Goal: Information Seeking & Learning: Learn about a topic

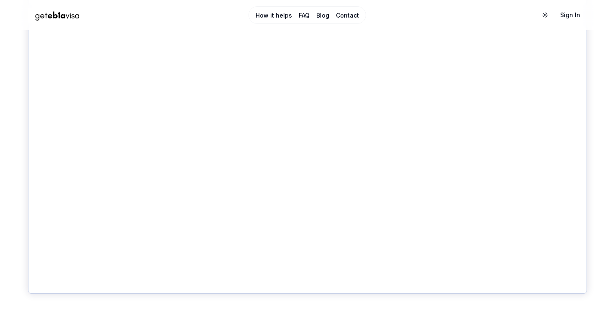
scroll to position [436, 0]
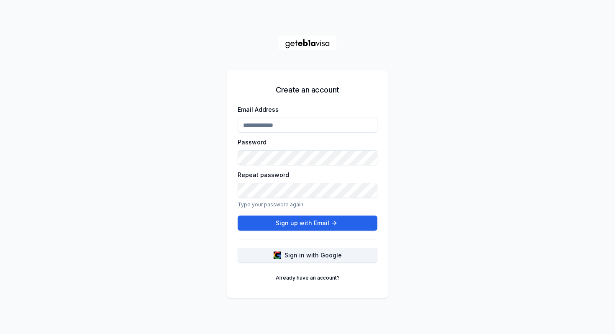
click at [326, 256] on span "Sign in with Google" at bounding box center [313, 255] width 57 height 8
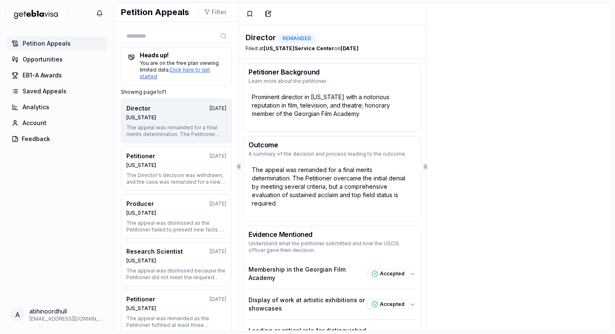
click at [223, 37] on icon at bounding box center [223, 36] width 7 height 7
click at [67, 45] on span "Petition Appeals" at bounding box center [47, 43] width 48 height 8
click at [208, 13] on button "Filter" at bounding box center [215, 12] width 33 height 12
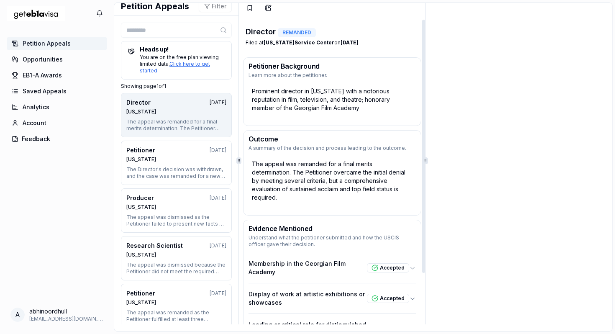
click at [340, 179] on div "The appeal was remanded for a final merits determination. The Petitioner overca…" at bounding box center [332, 180] width 167 height 49
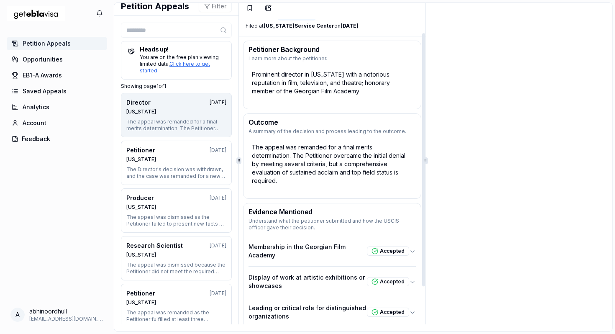
scroll to position [0, 0]
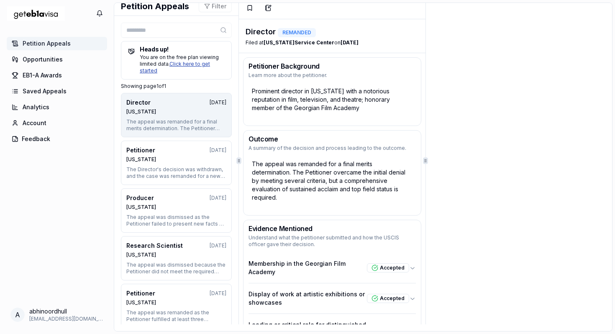
click at [203, 67] on link "Click here to get started" at bounding box center [175, 67] width 70 height 13
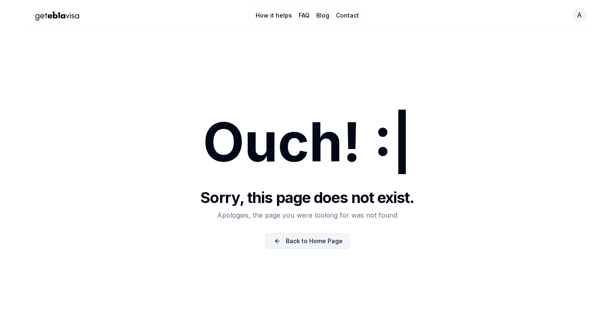
click at [333, 245] on link "Back to Home Page" at bounding box center [307, 240] width 85 height 15
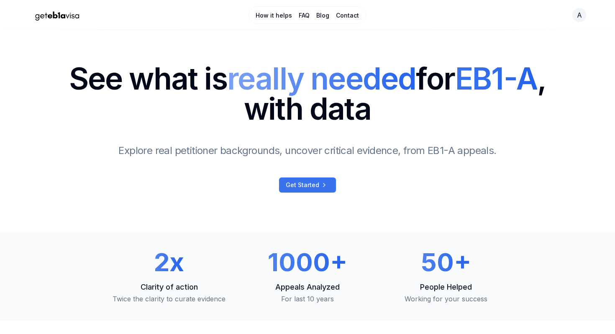
click at [310, 191] on link "Get Started" at bounding box center [307, 184] width 57 height 15
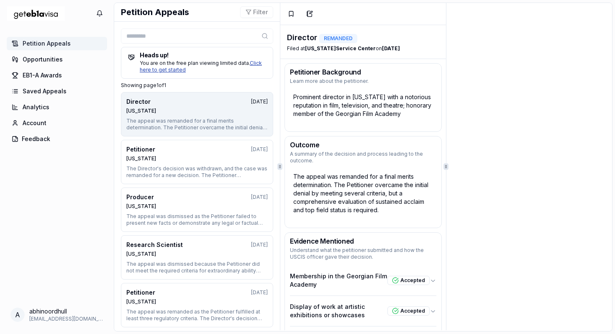
click at [259, 62] on link "Click here to get started" at bounding box center [201, 66] width 122 height 13
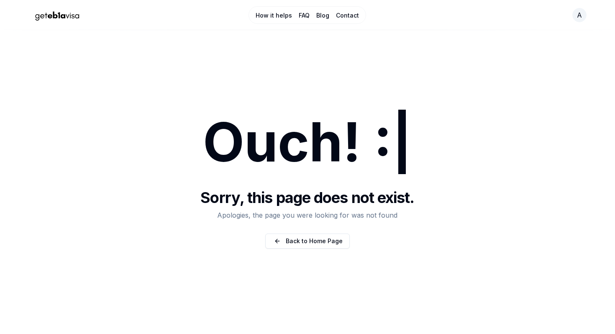
click at [78, 15] on img "Home Page" at bounding box center [57, 15] width 59 height 15
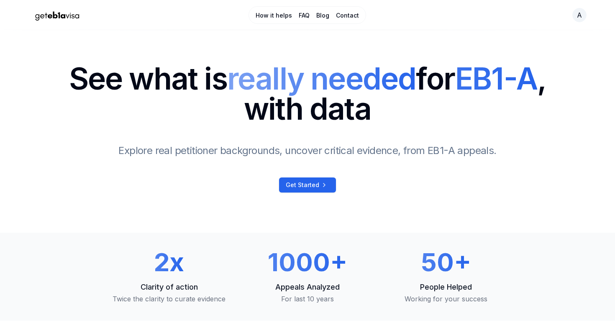
click at [302, 17] on link "FAQ" at bounding box center [304, 15] width 11 height 8
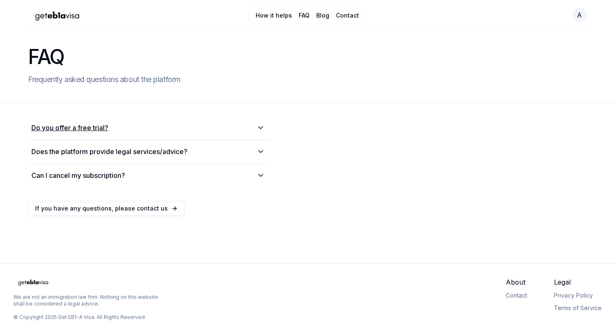
click at [217, 127] on summary "Do you offer a free trial?" at bounding box center [148, 128] width 234 height 10
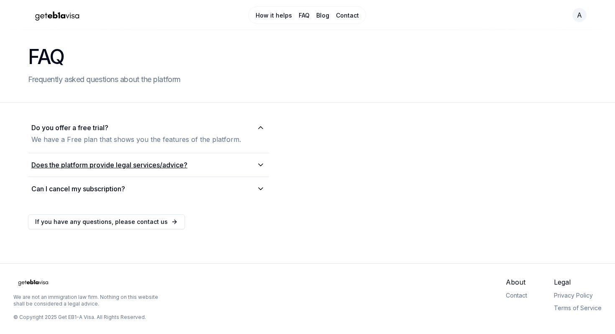
click at [238, 164] on summary "Does the platform provide legal services/advice?" at bounding box center [148, 165] width 234 height 10
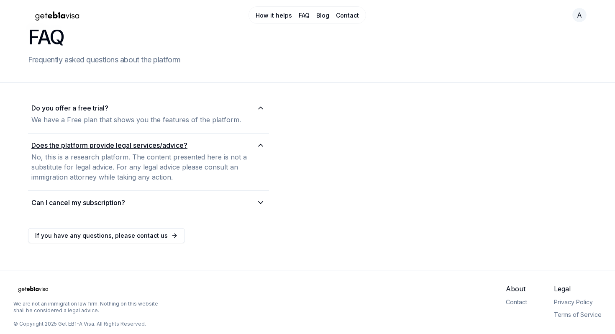
scroll to position [21, 0]
click at [223, 197] on summary "Can I cancel my subscription?" at bounding box center [148, 202] width 234 height 10
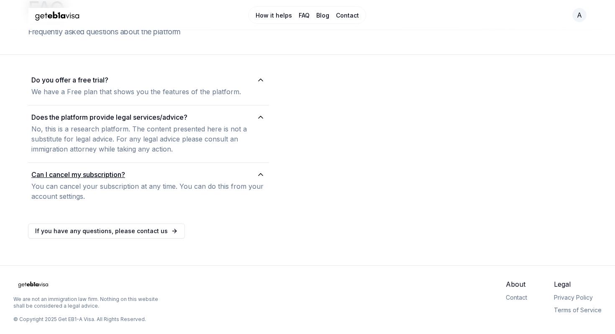
scroll to position [50, 0]
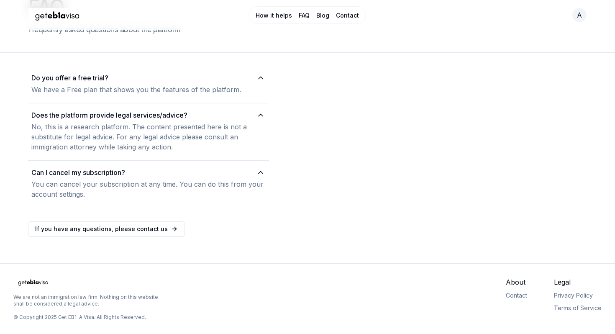
click at [346, 16] on link "Contact" at bounding box center [347, 15] width 23 height 8
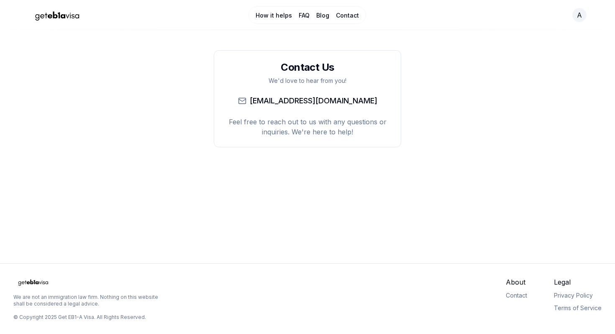
click at [271, 18] on link "How it helps" at bounding box center [274, 15] width 36 height 8
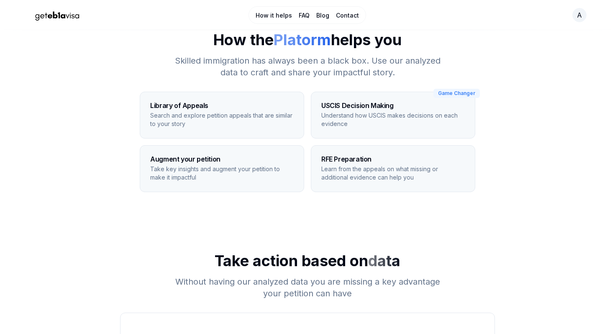
scroll to position [40, 0]
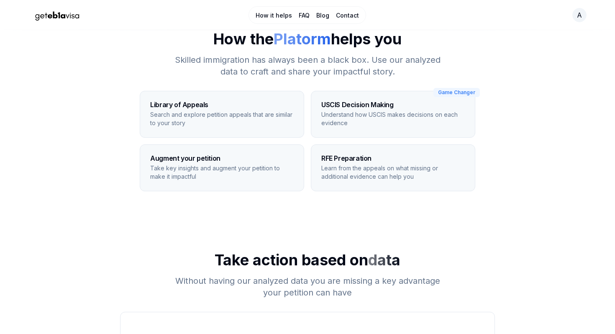
click at [346, 104] on h3 "USCIS Decision Making" at bounding box center [393, 104] width 144 height 7
click at [419, 106] on h3 "USCIS Decision Making" at bounding box center [393, 104] width 144 height 7
click at [395, 123] on p "Understand how USCIS makes decisions on each evidence" at bounding box center [393, 118] width 144 height 17
click at [380, 151] on div "RFE Preparation Learn from the appeals on what missing or additional evidence c…" at bounding box center [393, 168] width 164 height 46
click at [277, 149] on div "Augment your petition Take key insights and augment your petition to make it im…" at bounding box center [222, 168] width 164 height 46
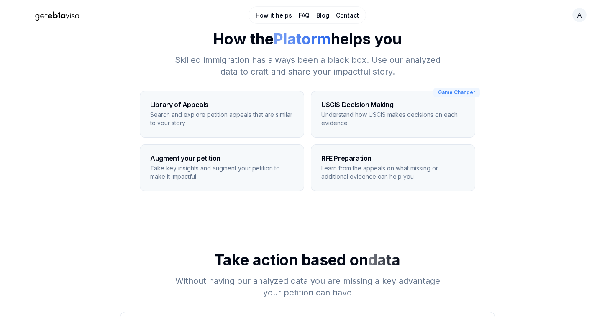
click at [277, 125] on p "Search and explore petition appeals that are similar to your story" at bounding box center [222, 118] width 144 height 17
click at [284, 159] on h3 "Augment your petition" at bounding box center [222, 158] width 144 height 7
click at [348, 159] on h3 "RFE Preparation" at bounding box center [393, 158] width 144 height 7
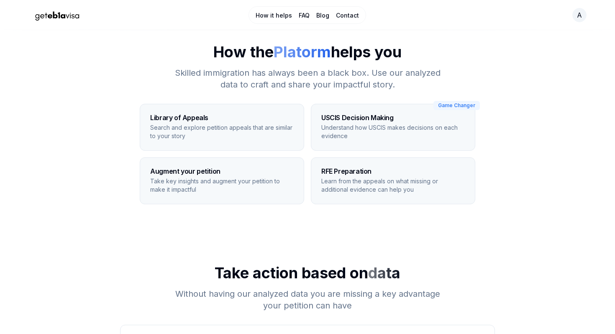
scroll to position [0, 0]
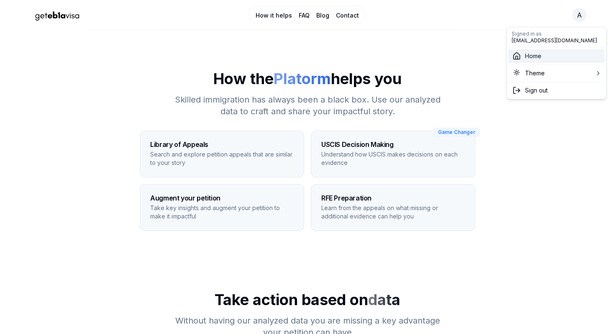
click at [526, 57] on span "Home" at bounding box center [533, 56] width 16 height 8
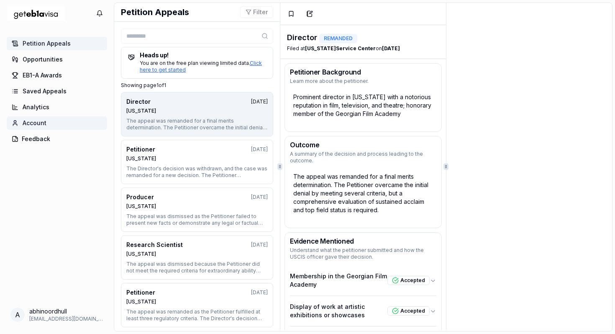
click at [37, 123] on span "Account" at bounding box center [35, 123] width 24 height 8
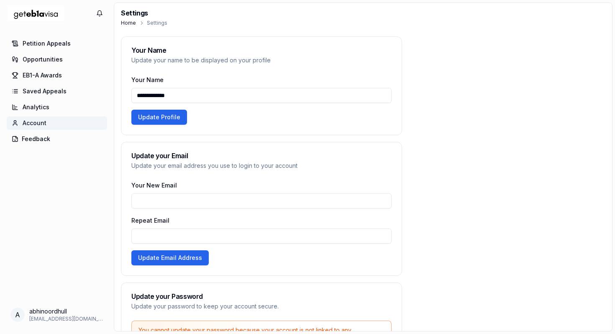
click at [47, 125] on link "Account" at bounding box center [57, 122] width 100 height 13
click at [51, 144] on button "Feedback" at bounding box center [57, 138] width 100 height 13
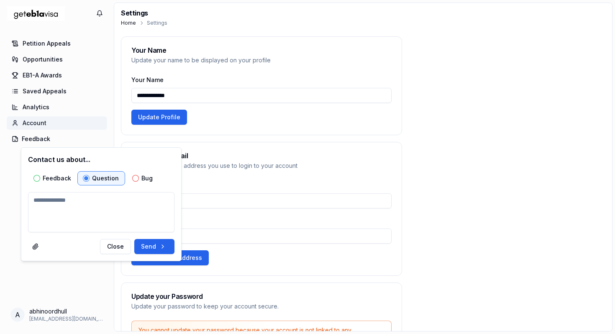
click at [54, 124] on link "Account" at bounding box center [57, 122] width 100 height 13
click at [49, 109] on link "Analytics" at bounding box center [57, 106] width 100 height 13
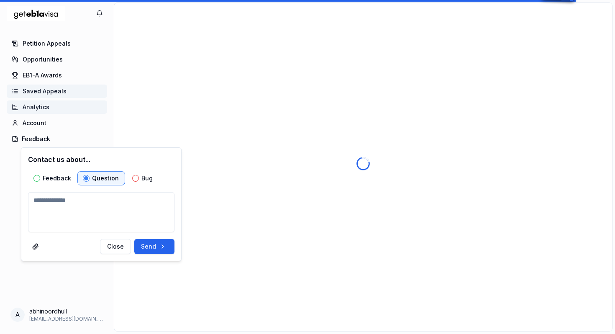
click at [74, 93] on link "Saved Appeals" at bounding box center [57, 91] width 100 height 13
click at [64, 79] on link "EB1-A Awards" at bounding box center [57, 75] width 100 height 13
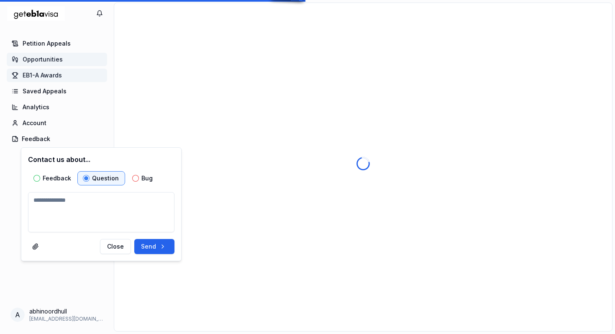
click at [58, 62] on span "Opportunities" at bounding box center [43, 59] width 40 height 8
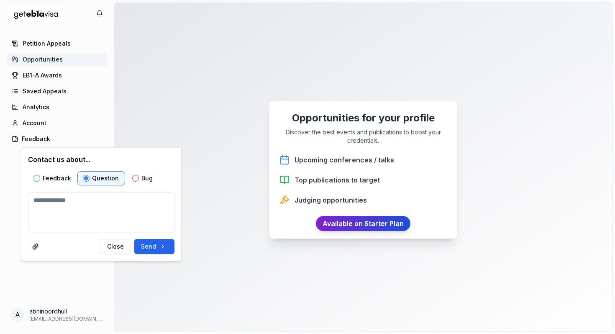
click at [374, 224] on link "Available on Starter Plan" at bounding box center [363, 223] width 95 height 15
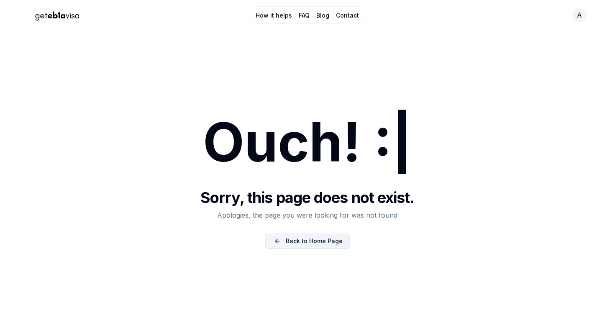
click at [324, 233] on link "Back to Home Page" at bounding box center [307, 240] width 85 height 15
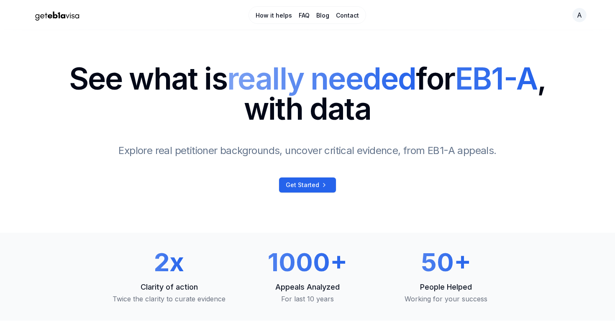
click at [304, 15] on link "FAQ" at bounding box center [304, 15] width 11 height 8
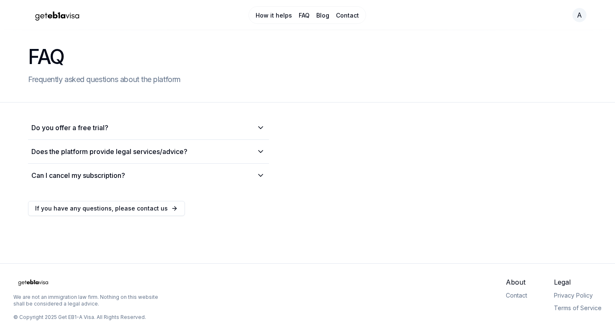
click at [333, 20] on nav "How it helps FAQ Blog Contact" at bounding box center [308, 15] width 118 height 18
click at [341, 13] on link "Contact" at bounding box center [347, 15] width 23 height 8
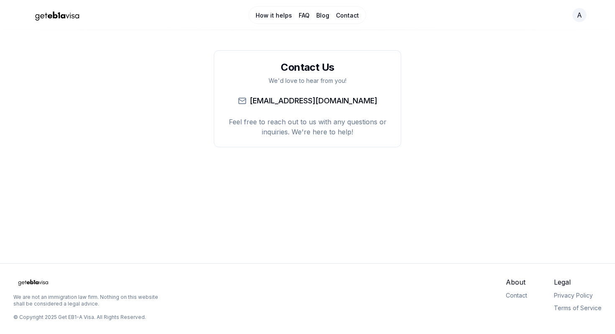
click at [569, 28] on div "How it helps FAQ Blog Contact a" at bounding box center [307, 15] width 615 height 30
click at [577, 21] on html "How it helps FAQ Blog Contact a Contact Us We'd love to hear from you! [EMAIL_A…" at bounding box center [307, 167] width 615 height 334
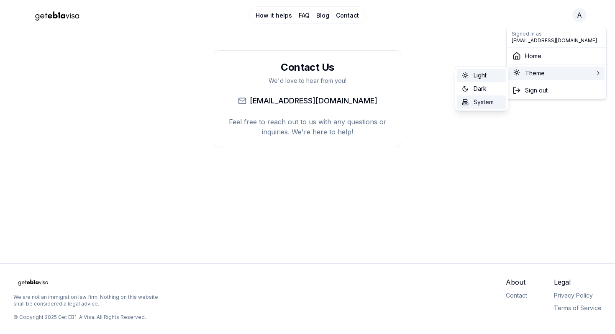
click at [489, 102] on span "System" at bounding box center [484, 102] width 20 height 8
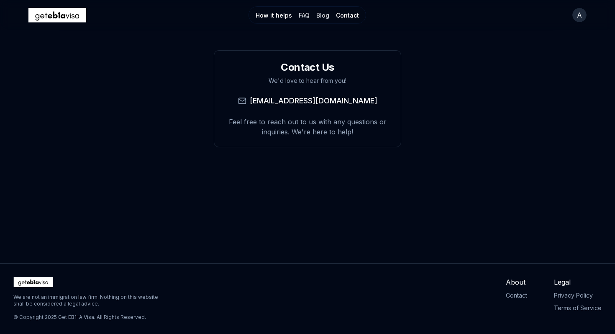
click at [274, 18] on link "How it helps" at bounding box center [274, 15] width 36 height 8
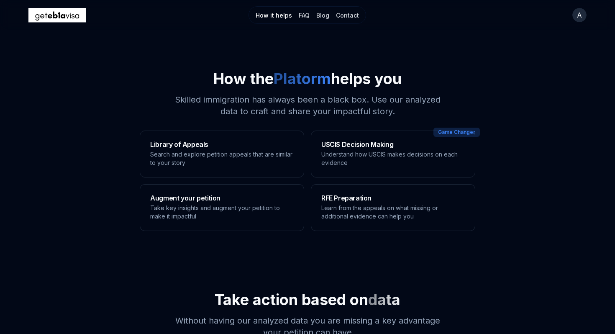
click at [204, 205] on p "Take key insights and augment your petition to make it impactful" at bounding box center [222, 212] width 144 height 17
click at [207, 160] on p "Search and explore petition appeals that are similar to your story" at bounding box center [222, 158] width 144 height 17
click at [346, 155] on p "Understand how USCIS makes decisions on each evidence" at bounding box center [393, 158] width 144 height 17
click at [346, 214] on p "Learn from the appeals on what missing or additional evidence can help you" at bounding box center [393, 212] width 144 height 17
click at [69, 17] on img "Home Page" at bounding box center [57, 15] width 59 height 15
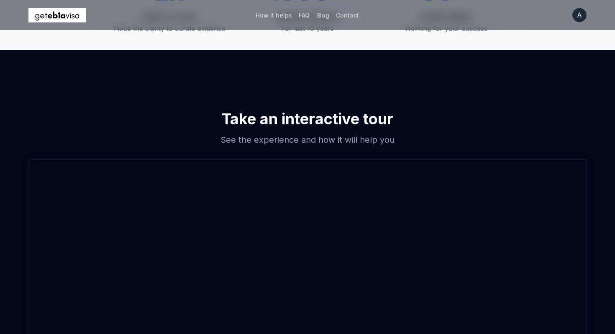
scroll to position [346, 0]
